Goal: Find specific page/section: Find specific page/section

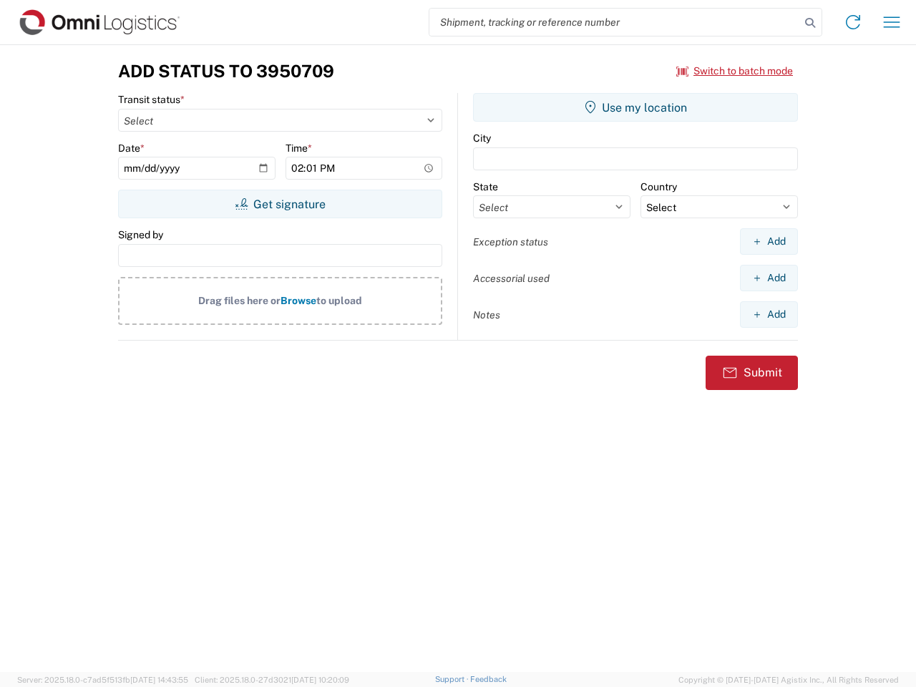
click at [615, 22] on input "search" at bounding box center [614, 22] width 371 height 27
click at [810, 23] on icon at bounding box center [810, 23] width 20 height 20
click at [853, 22] on icon at bounding box center [853, 22] width 23 height 23
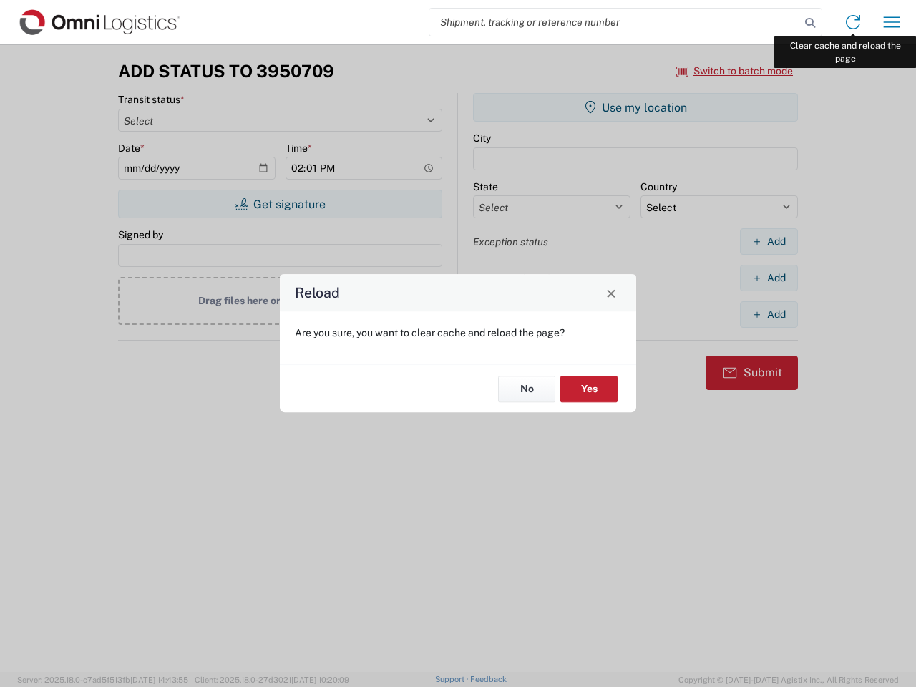
click at [892, 22] on div "Reload Are you sure, you want to clear cache and reload the page? No Yes" at bounding box center [458, 343] width 916 height 687
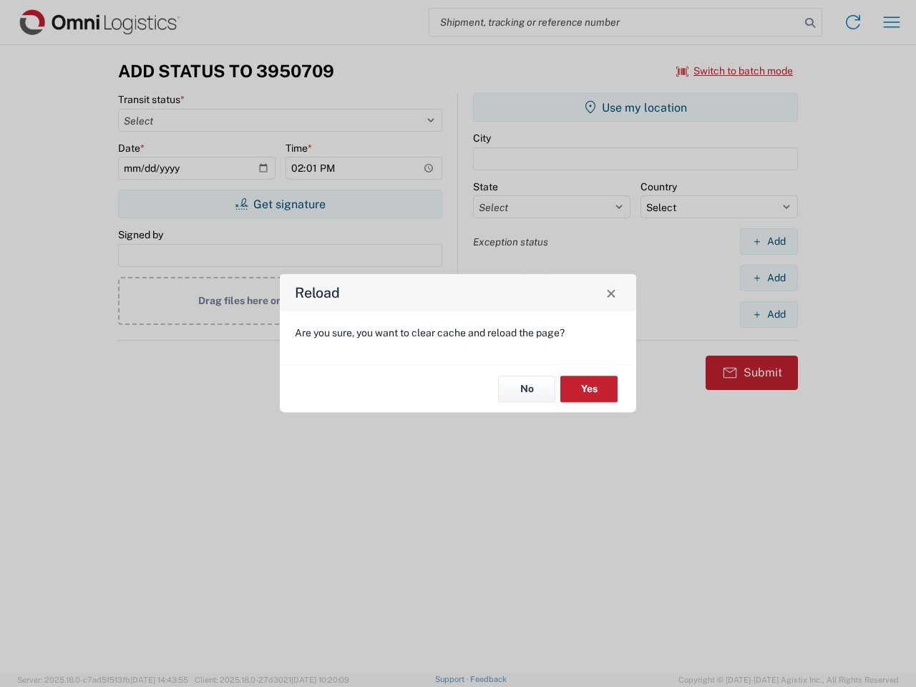
click at [735, 71] on div "Reload Are you sure, you want to clear cache and reload the page? No Yes" at bounding box center [458, 343] width 916 height 687
click at [280, 204] on div "Reload Are you sure, you want to clear cache and reload the page? No Yes" at bounding box center [458, 343] width 916 height 687
click at [636, 107] on div "Reload Are you sure, you want to clear cache and reload the page? No Yes" at bounding box center [458, 343] width 916 height 687
click at [769, 241] on div "Reload Are you sure, you want to clear cache and reload the page? No Yes" at bounding box center [458, 343] width 916 height 687
click at [769, 278] on div "Reload Are you sure, you want to clear cache and reload the page? No Yes" at bounding box center [458, 343] width 916 height 687
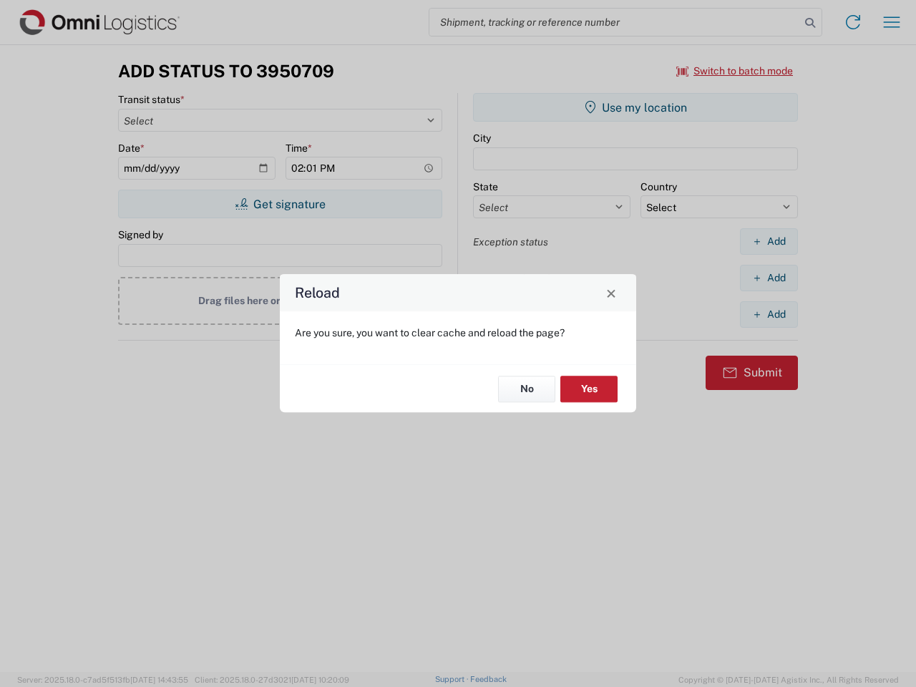
click at [769, 314] on div "Reload Are you sure, you want to clear cache and reload the page? No Yes" at bounding box center [458, 343] width 916 height 687
